Goal: Complete application form

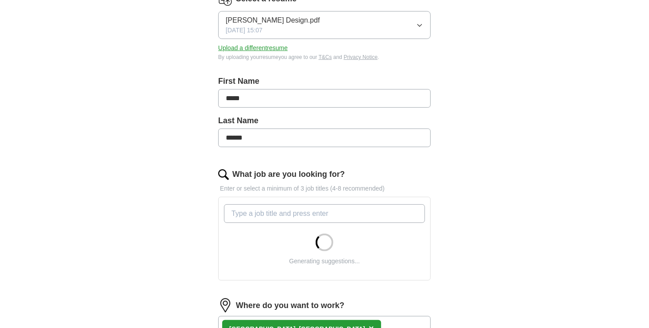
scroll to position [177, 0]
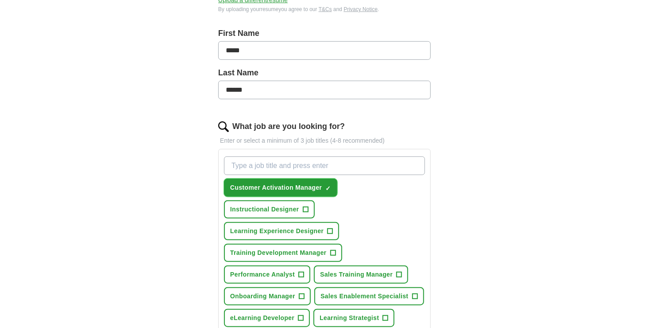
click at [0, 0] on span "×" at bounding box center [0, 0] width 0 height 0
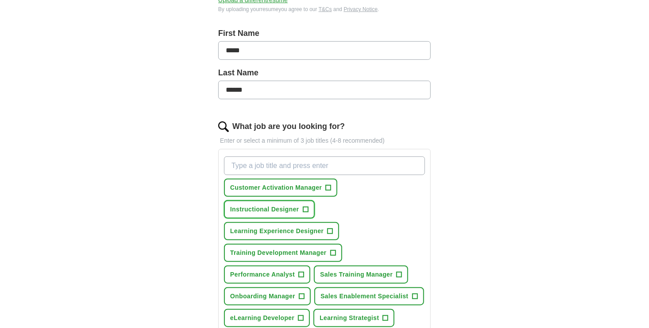
click at [305, 206] on span "+" at bounding box center [305, 209] width 5 height 7
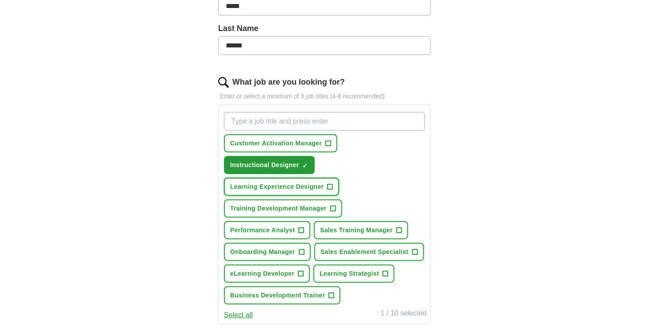
click at [330, 183] on span "+" at bounding box center [330, 186] width 5 height 7
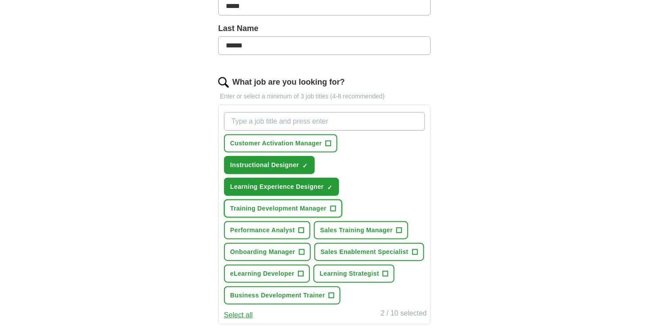
click at [331, 207] on span "+" at bounding box center [332, 208] width 5 height 7
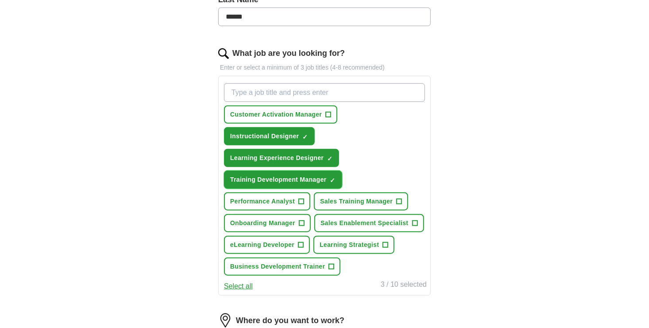
scroll to position [266, 0]
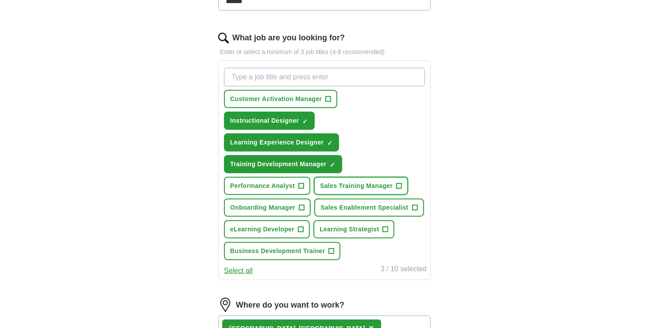
click at [399, 182] on span "+" at bounding box center [399, 185] width 5 height 7
click at [413, 204] on span "+" at bounding box center [414, 207] width 5 height 7
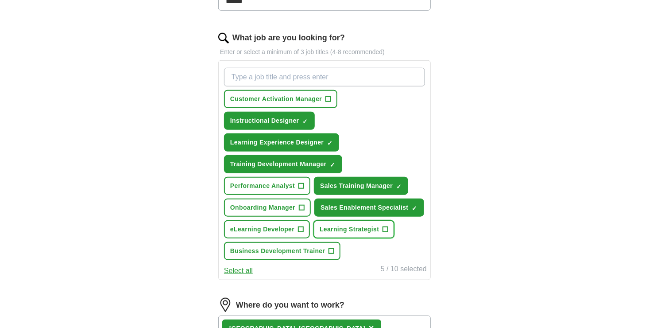
click at [385, 226] on span "+" at bounding box center [385, 229] width 5 height 7
click at [301, 226] on span "+" at bounding box center [300, 229] width 5 height 7
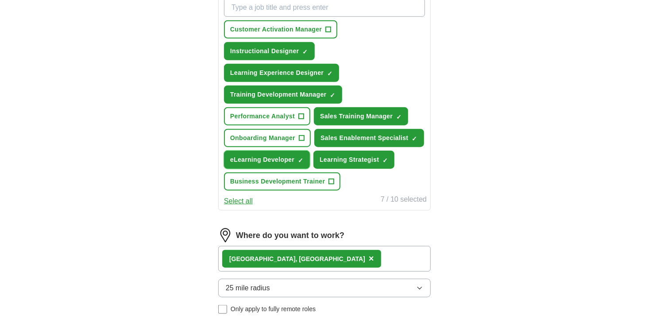
scroll to position [354, 0]
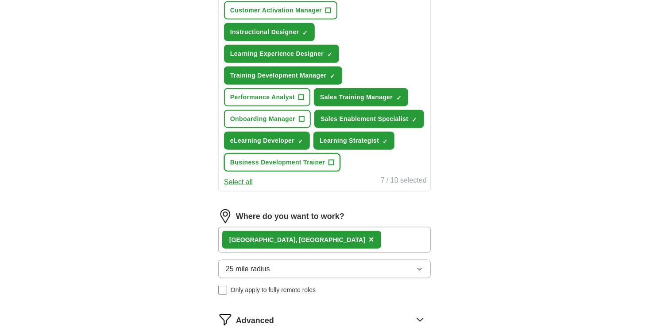
click at [333, 159] on span "+" at bounding box center [331, 162] width 5 height 7
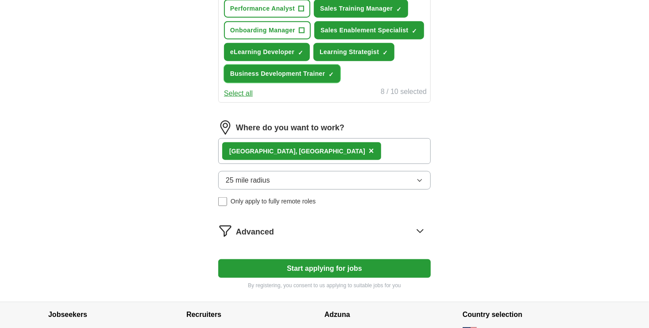
scroll to position [487, 0]
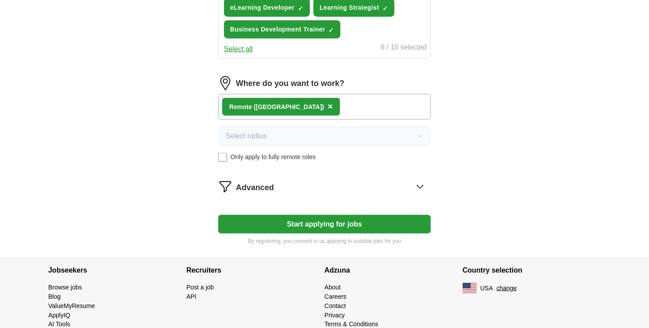
click at [316, 217] on button "Start applying for jobs" at bounding box center [324, 224] width 212 height 19
select select "**"
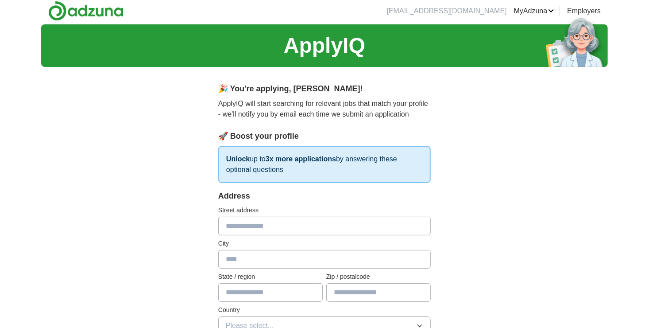
scroll to position [0, 0]
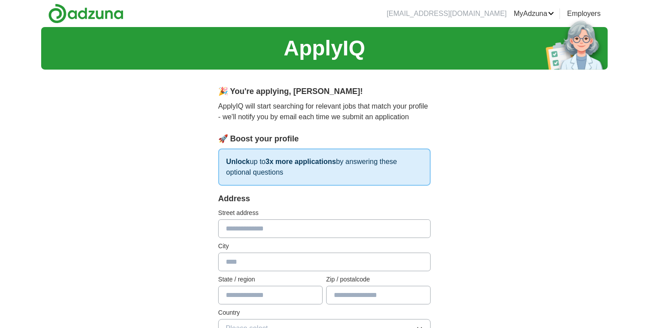
click at [254, 229] on input "text" at bounding box center [324, 228] width 212 height 19
type input "**********"
type input "*****"
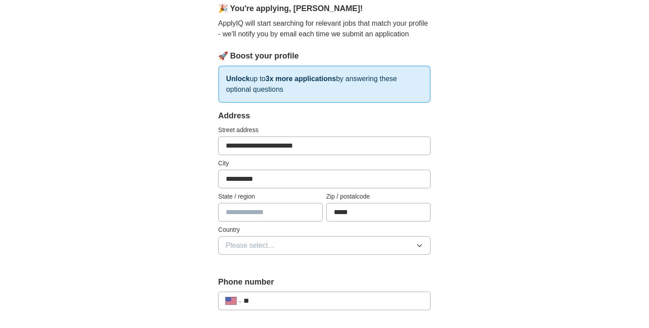
scroll to position [89, 0]
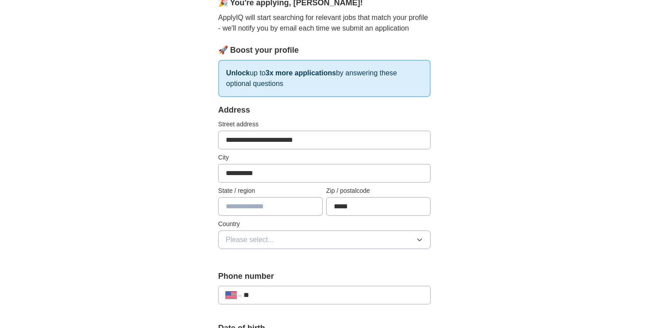
click at [253, 206] on input "text" at bounding box center [270, 206] width 104 height 19
type input "*********"
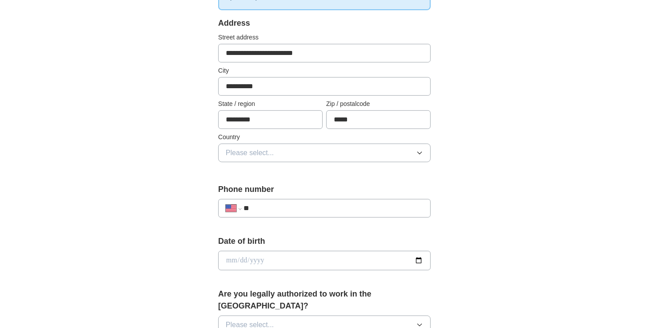
scroll to position [177, 0]
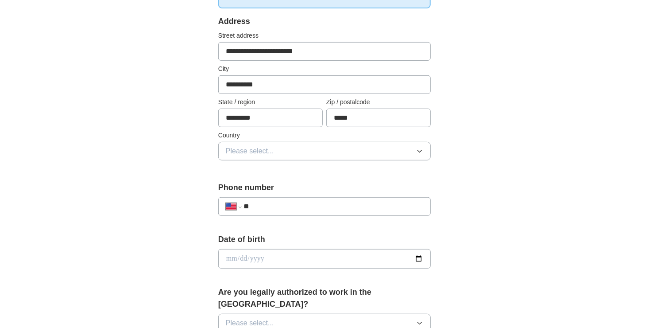
click at [277, 149] on button "Please select..." at bounding box center [324, 151] width 212 height 19
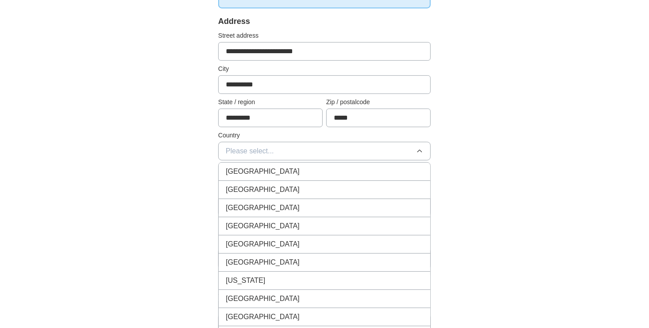
click at [259, 187] on span "[GEOGRAPHIC_DATA]" at bounding box center [263, 189] width 74 height 11
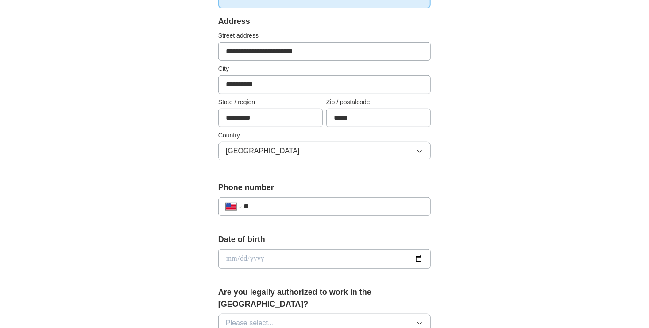
scroll to position [266, 0]
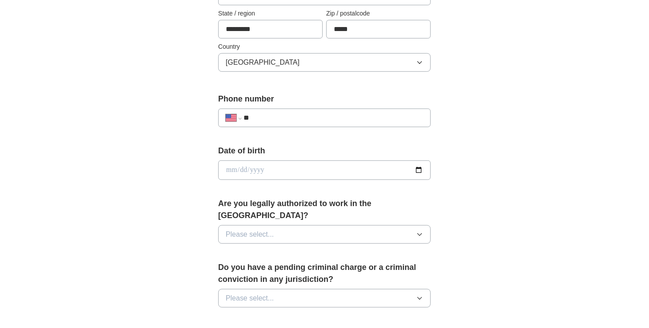
click at [271, 167] on input "date" at bounding box center [324, 169] width 212 height 19
click at [158, 162] on div "**********" at bounding box center [324, 164] width 566 height 806
click at [270, 114] on input "**" at bounding box center [333, 117] width 180 height 11
type input "**********"
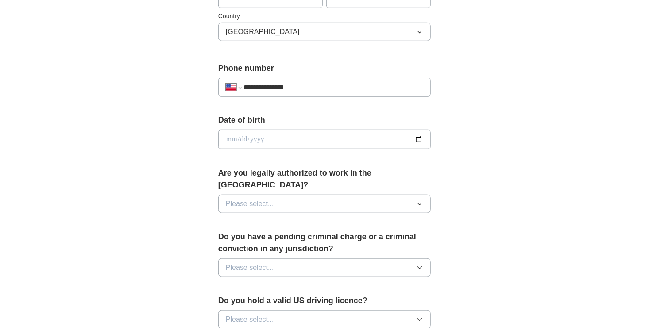
scroll to position [310, 0]
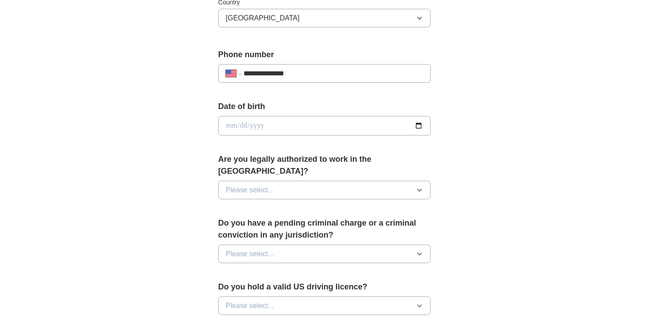
click at [273, 185] on span "Please select..." at bounding box center [250, 190] width 48 height 11
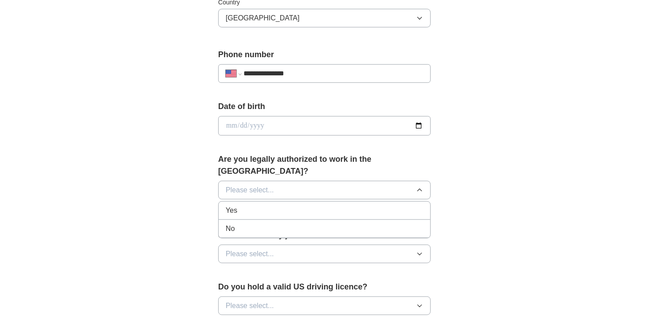
click at [232, 205] on span "Yes" at bounding box center [232, 210] width 12 height 11
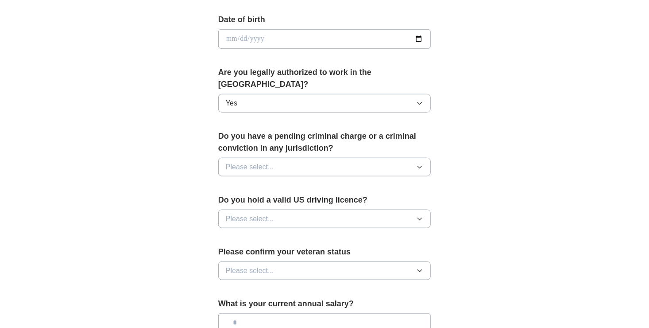
scroll to position [398, 0]
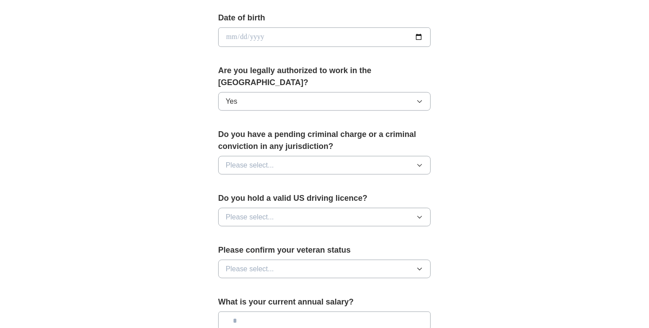
click at [277, 156] on button "Please select..." at bounding box center [324, 165] width 212 height 19
click at [231, 198] on span "No" at bounding box center [230, 203] width 9 height 11
click at [252, 212] on span "Please select..." at bounding box center [250, 217] width 48 height 11
click at [234, 232] on span "Yes" at bounding box center [232, 237] width 12 height 11
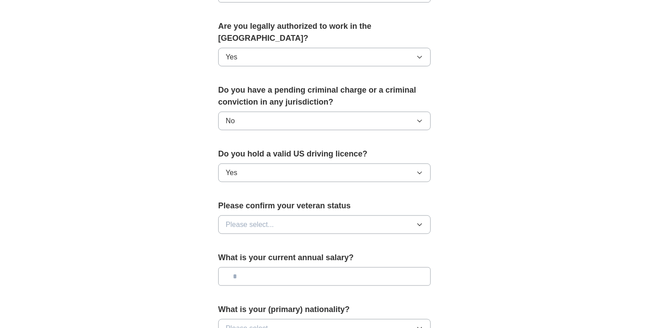
scroll to position [487, 0]
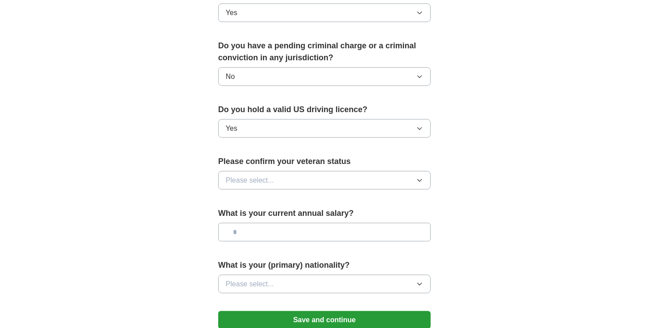
click at [270, 175] on span "Please select..." at bounding box center [250, 180] width 48 height 11
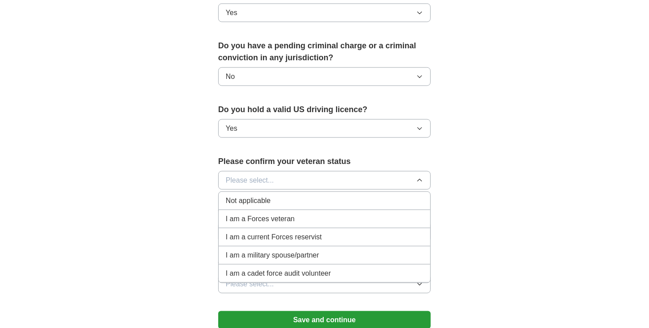
click at [245, 195] on span "Not applicable" at bounding box center [248, 200] width 45 height 11
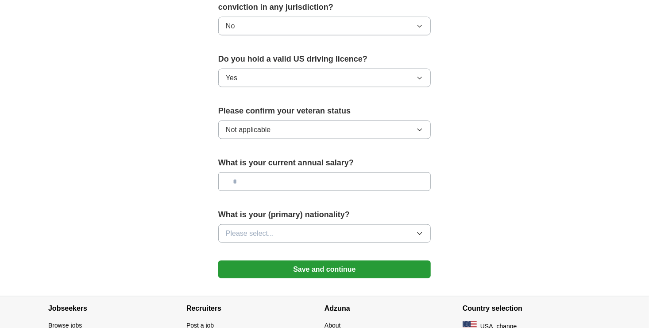
scroll to position [575, 0]
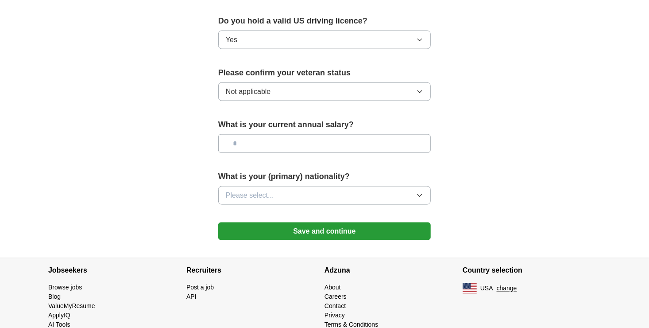
click at [274, 134] on input "text" at bounding box center [324, 143] width 212 height 19
type input "********"
click at [275, 186] on button "Please select..." at bounding box center [324, 195] width 212 height 19
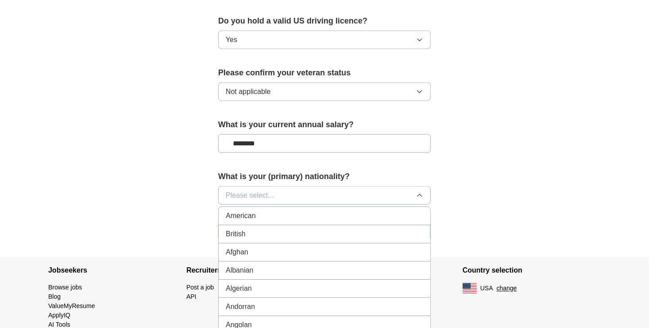
click at [251, 210] on span "American" at bounding box center [241, 215] width 30 height 11
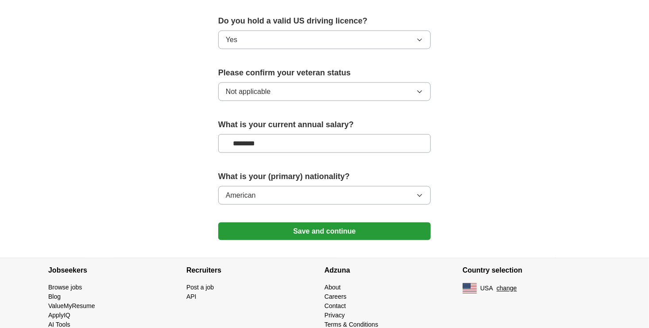
click at [310, 222] on button "Save and continue" at bounding box center [324, 231] width 212 height 18
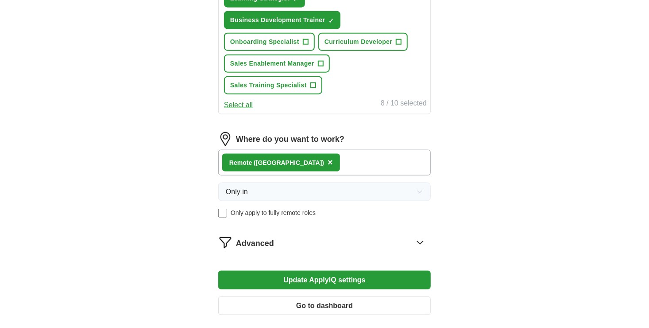
scroll to position [519, 0]
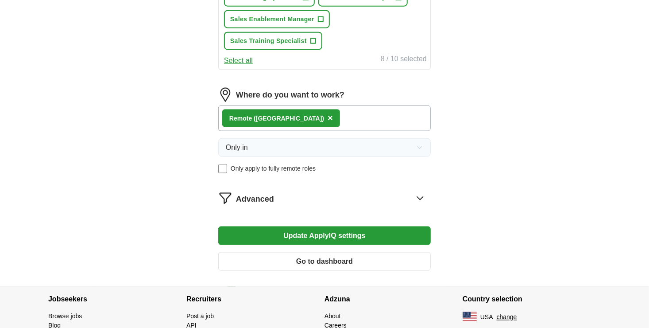
click at [271, 193] on span "Advanced" at bounding box center [255, 199] width 38 height 12
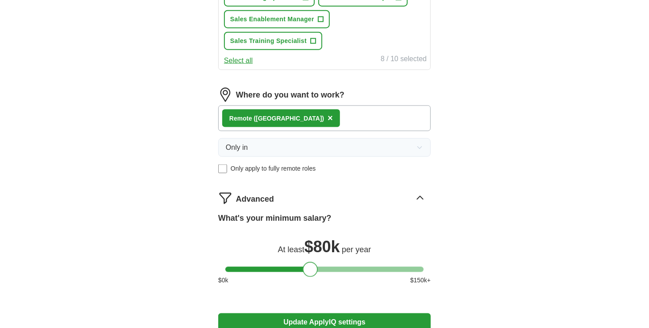
drag, startPoint x: 416, startPoint y: 243, endPoint x: 310, endPoint y: 247, distance: 105.9
click at [310, 262] on div at bounding box center [310, 269] width 15 height 15
click at [333, 313] on button "Update ApplyIQ settings" at bounding box center [324, 322] width 212 height 19
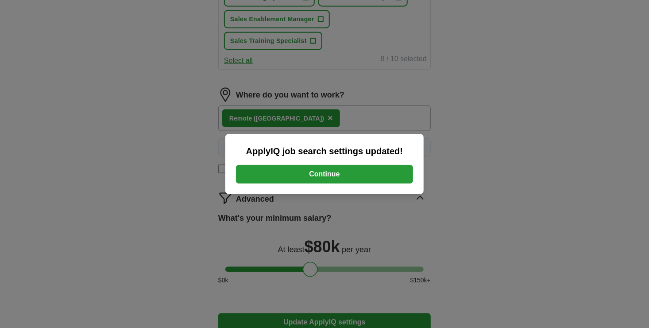
click at [316, 175] on button "Continue" at bounding box center [324, 174] width 177 height 19
